Goal: Task Accomplishment & Management: Use online tool/utility

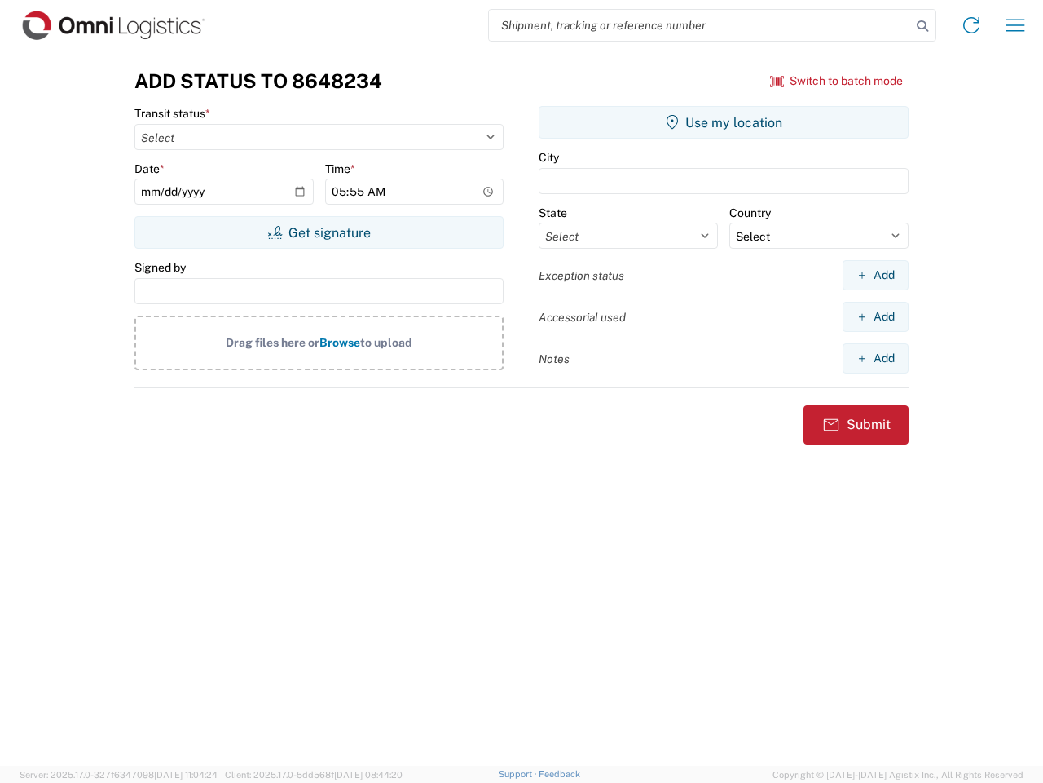
click at [700, 25] on input "search" at bounding box center [700, 25] width 422 height 31
click at [923, 26] on icon at bounding box center [922, 26] width 23 height 23
click at [972, 25] on icon at bounding box center [972, 25] width 26 height 26
click at [1016, 25] on icon "button" at bounding box center [1016, 25] width 19 height 12
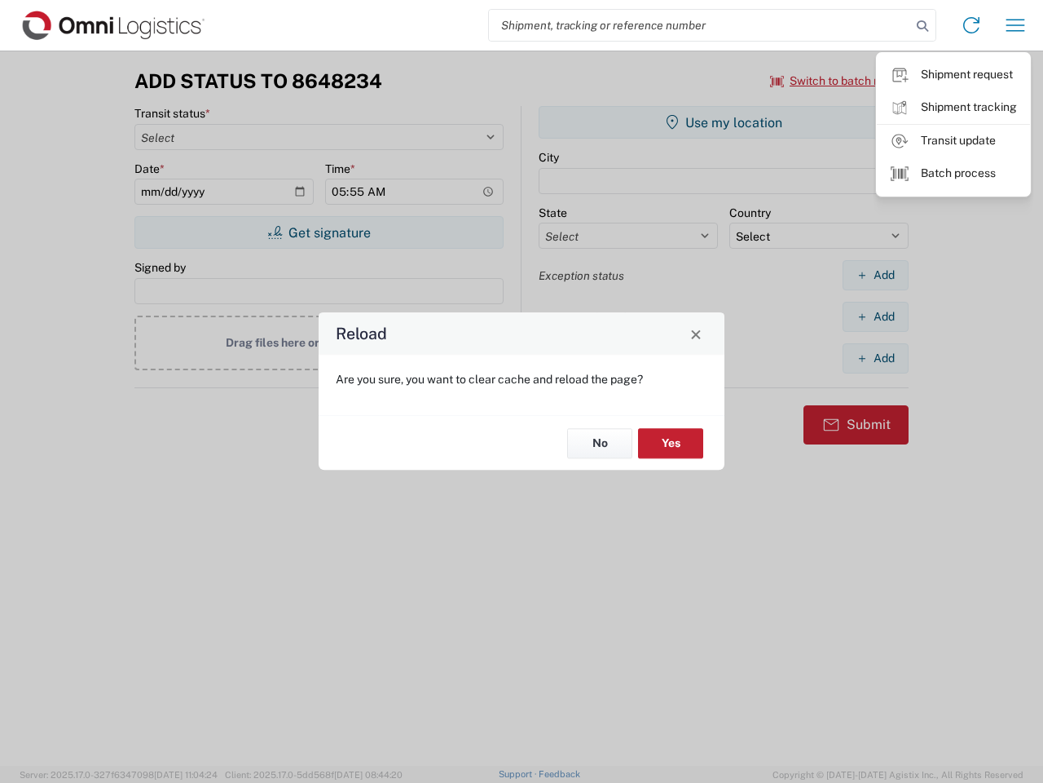
click at [319, 232] on div "Reload Are you sure, you want to clear cache and reload the page? No Yes" at bounding box center [521, 391] width 1043 height 783
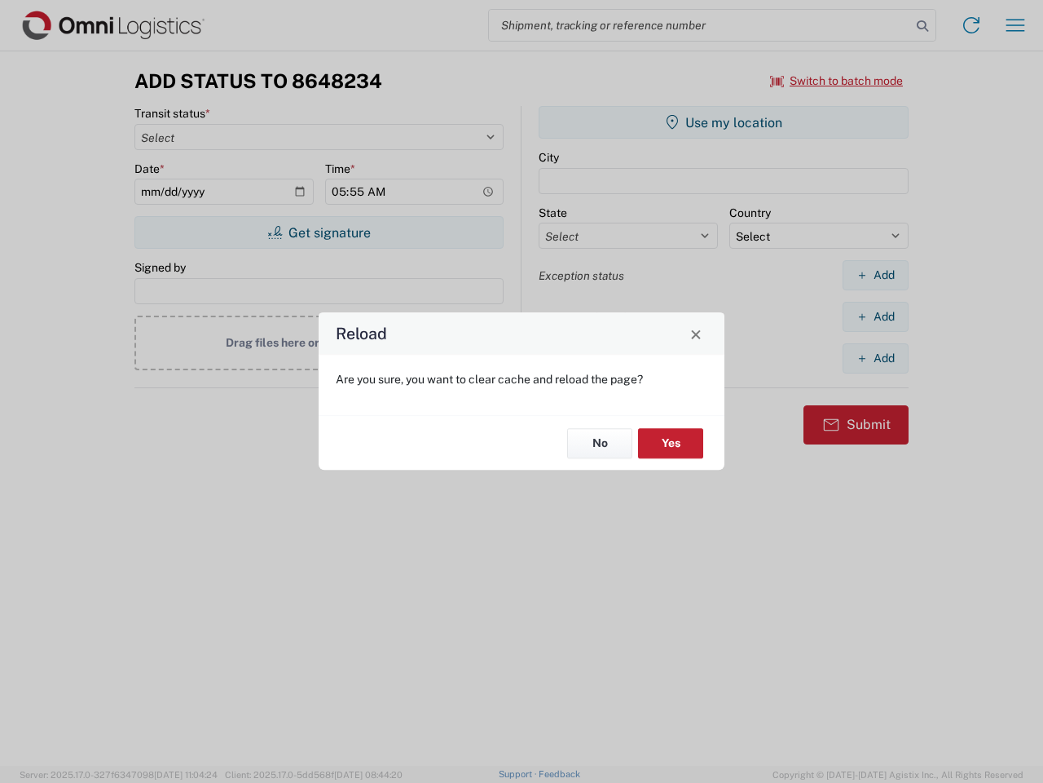
click at [724, 122] on div "Reload Are you sure, you want to clear cache and reload the page? No Yes" at bounding box center [521, 391] width 1043 height 783
click at [875, 275] on div "Reload Are you sure, you want to clear cache and reload the page? No Yes" at bounding box center [521, 391] width 1043 height 783
click at [875, 316] on div "Reload Are you sure, you want to clear cache and reload the page? No Yes" at bounding box center [521, 391] width 1043 height 783
click at [875, 358] on div "Reload Are you sure, you want to clear cache and reload the page? No Yes" at bounding box center [521, 391] width 1043 height 783
